Goal: Check status

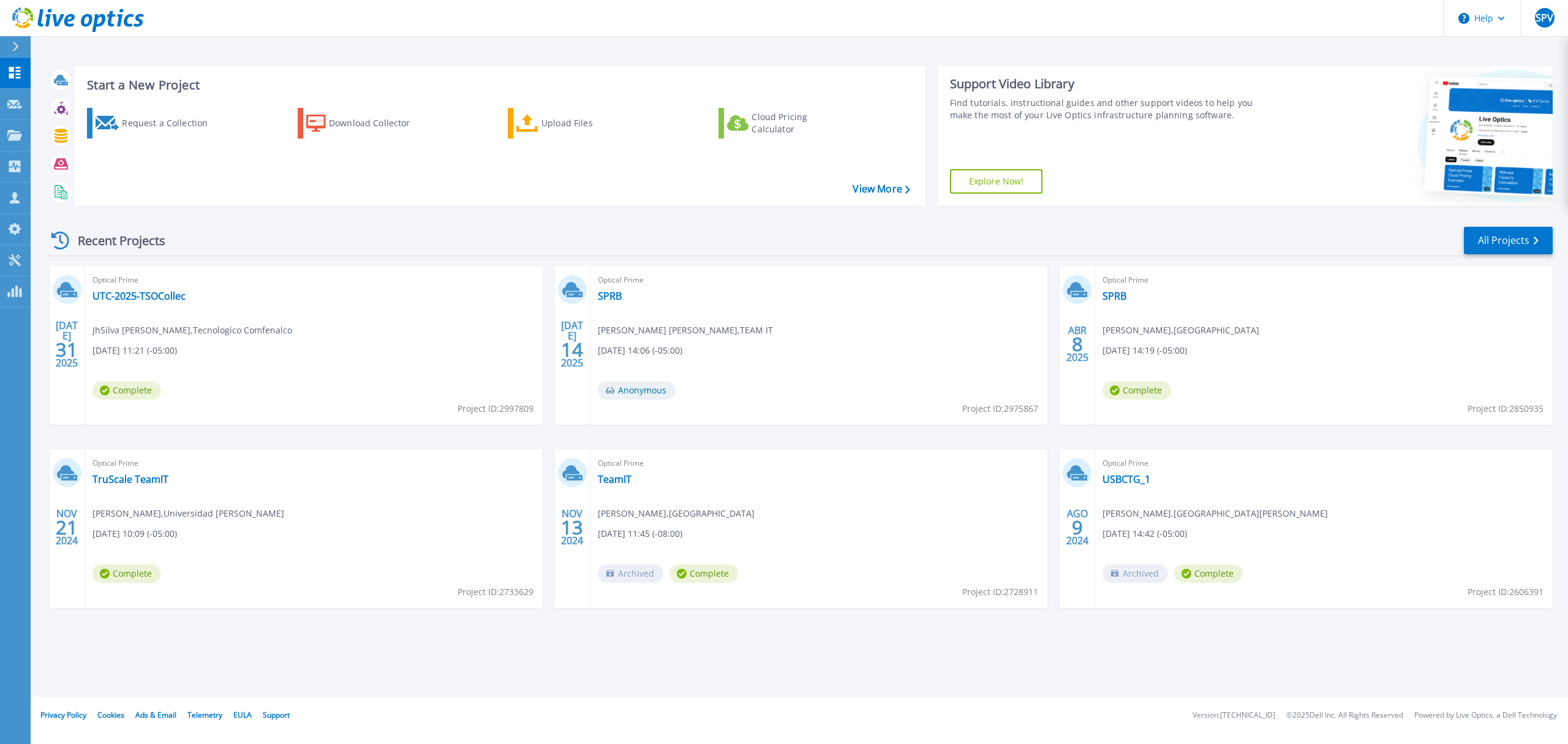
click at [10, 37] on button at bounding box center [15, 47] width 30 height 22
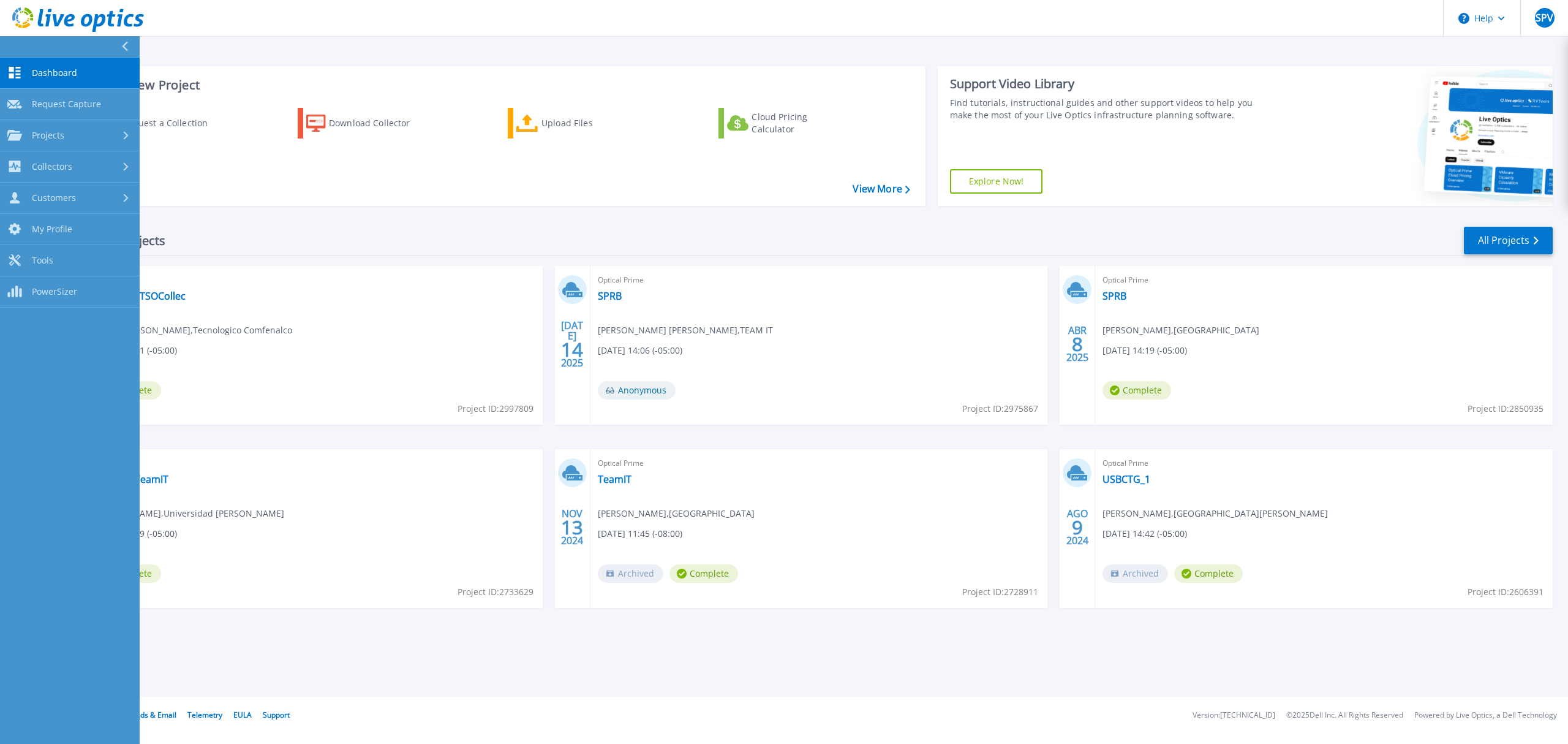
click at [64, 66] on link "Dashboard Dashboard" at bounding box center [70, 73] width 140 height 31
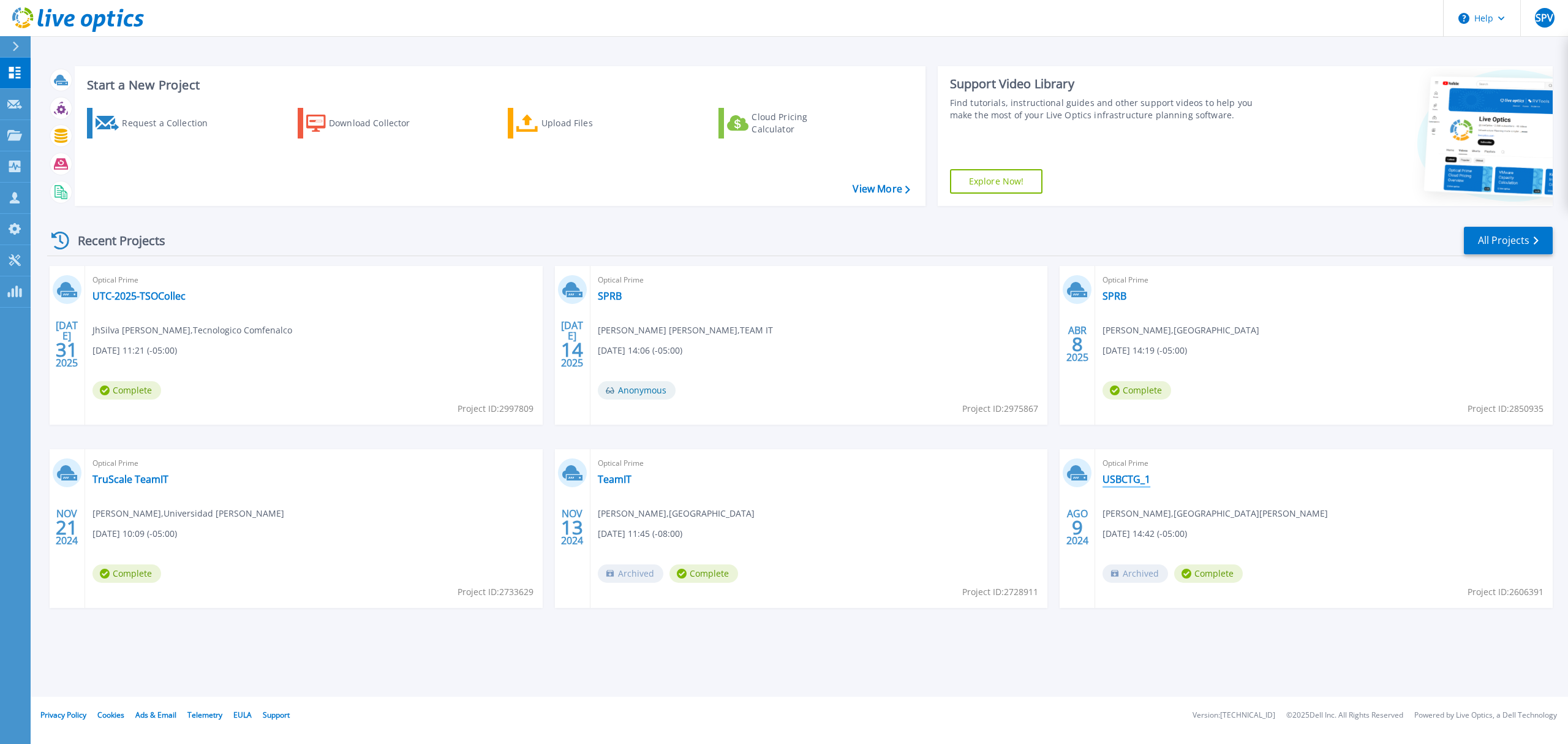
click at [1124, 479] on link "USBCTG_1" at bounding box center [1125, 479] width 48 height 12
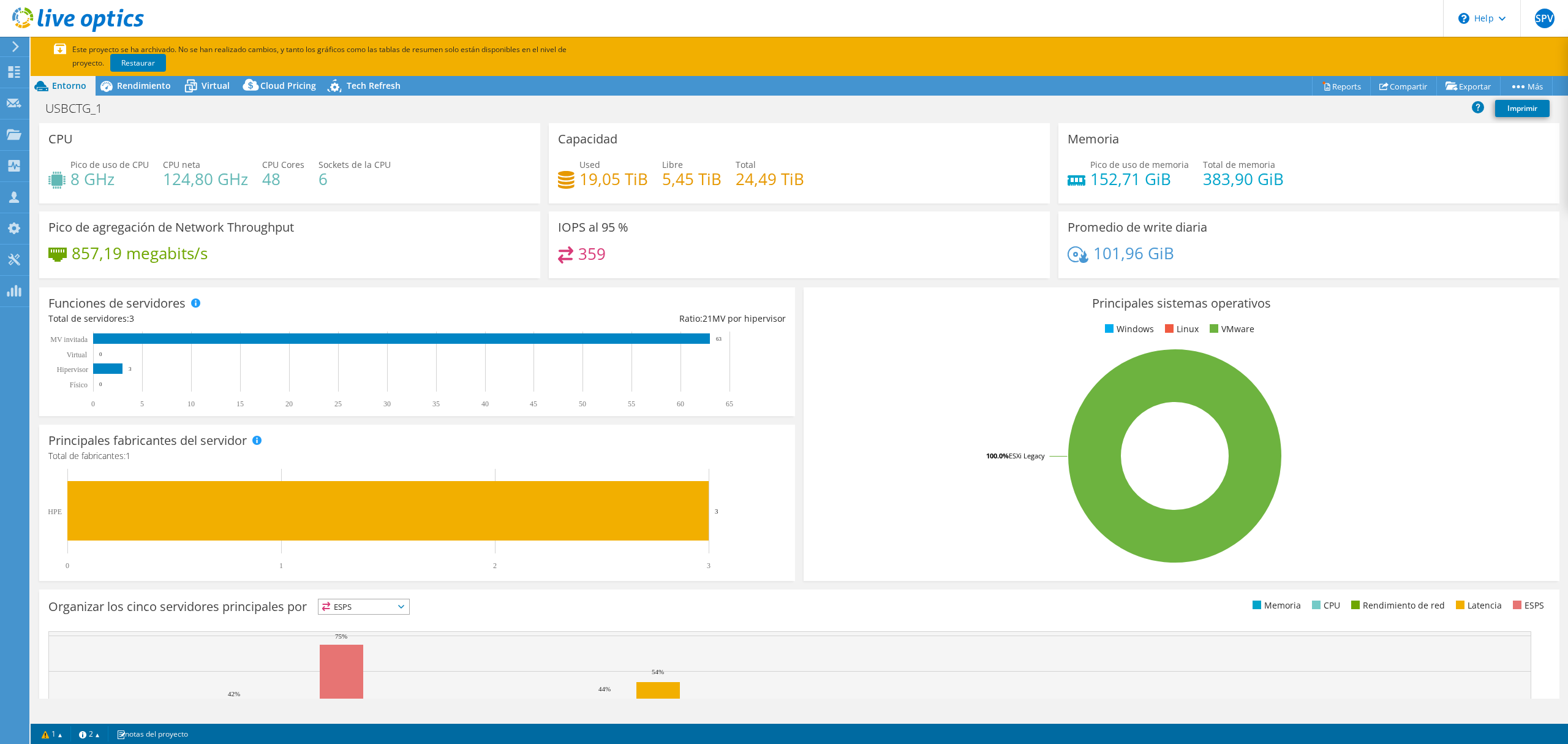
select select "USEast"
select select "USD"
